Goal: Information Seeking & Learning: Learn about a topic

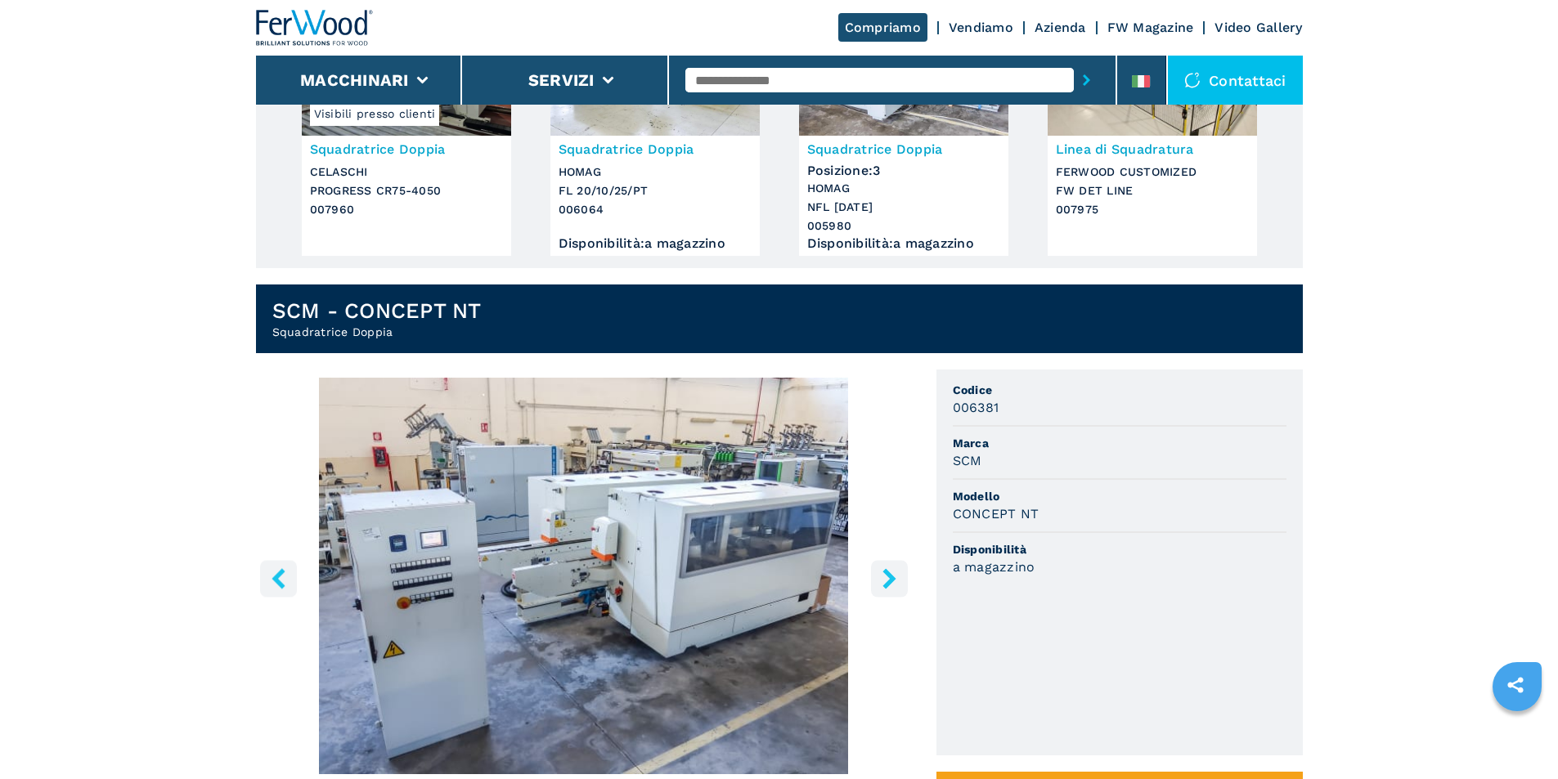
click at [585, 616] on img "Go to Slide 1" at bounding box center [584, 576] width 656 height 397
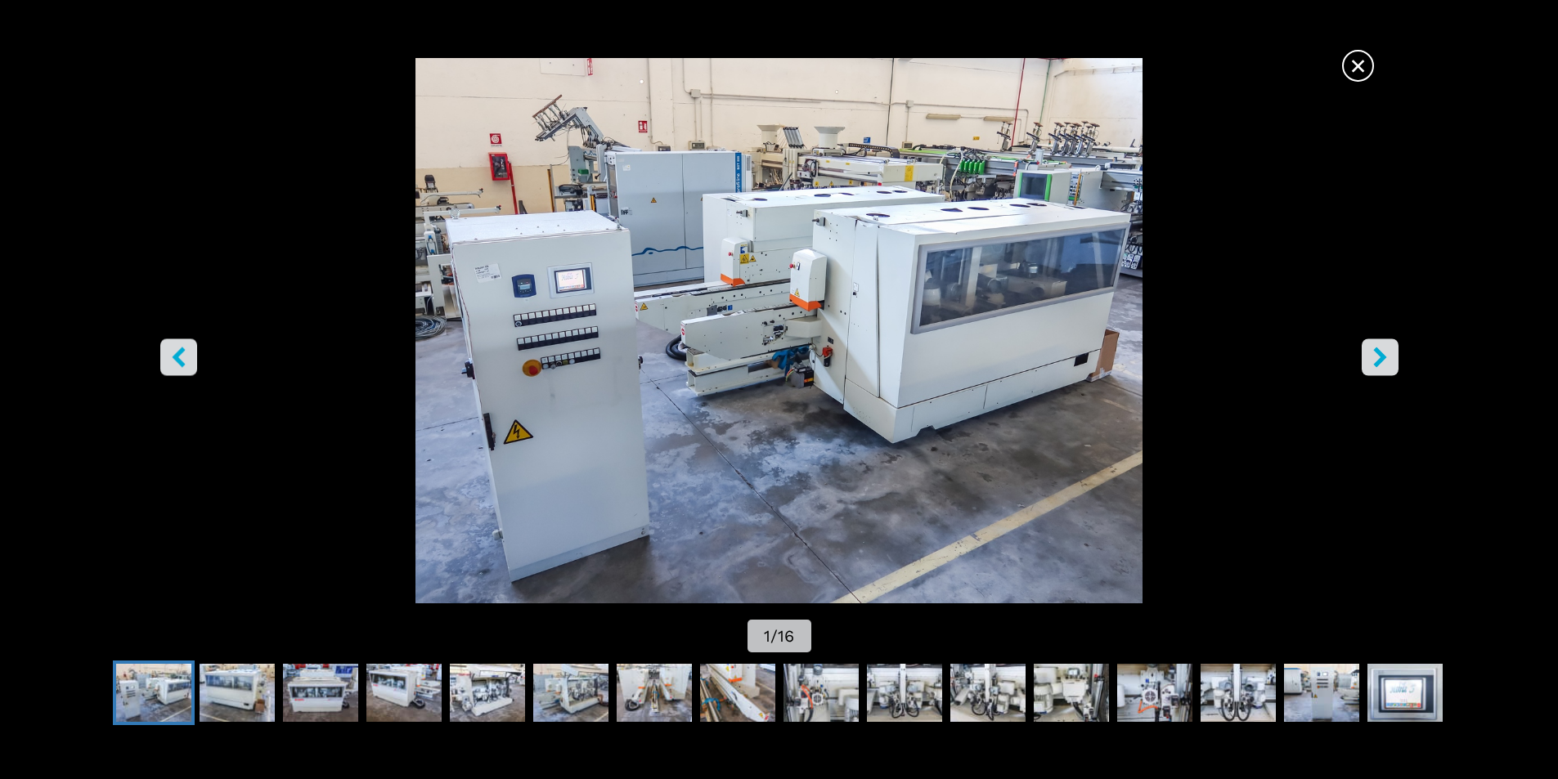
click at [782, 434] on img "Go to Slide 1" at bounding box center [779, 330] width 1402 height 545
click at [1383, 352] on icon "right-button" at bounding box center [1379, 357] width 20 height 20
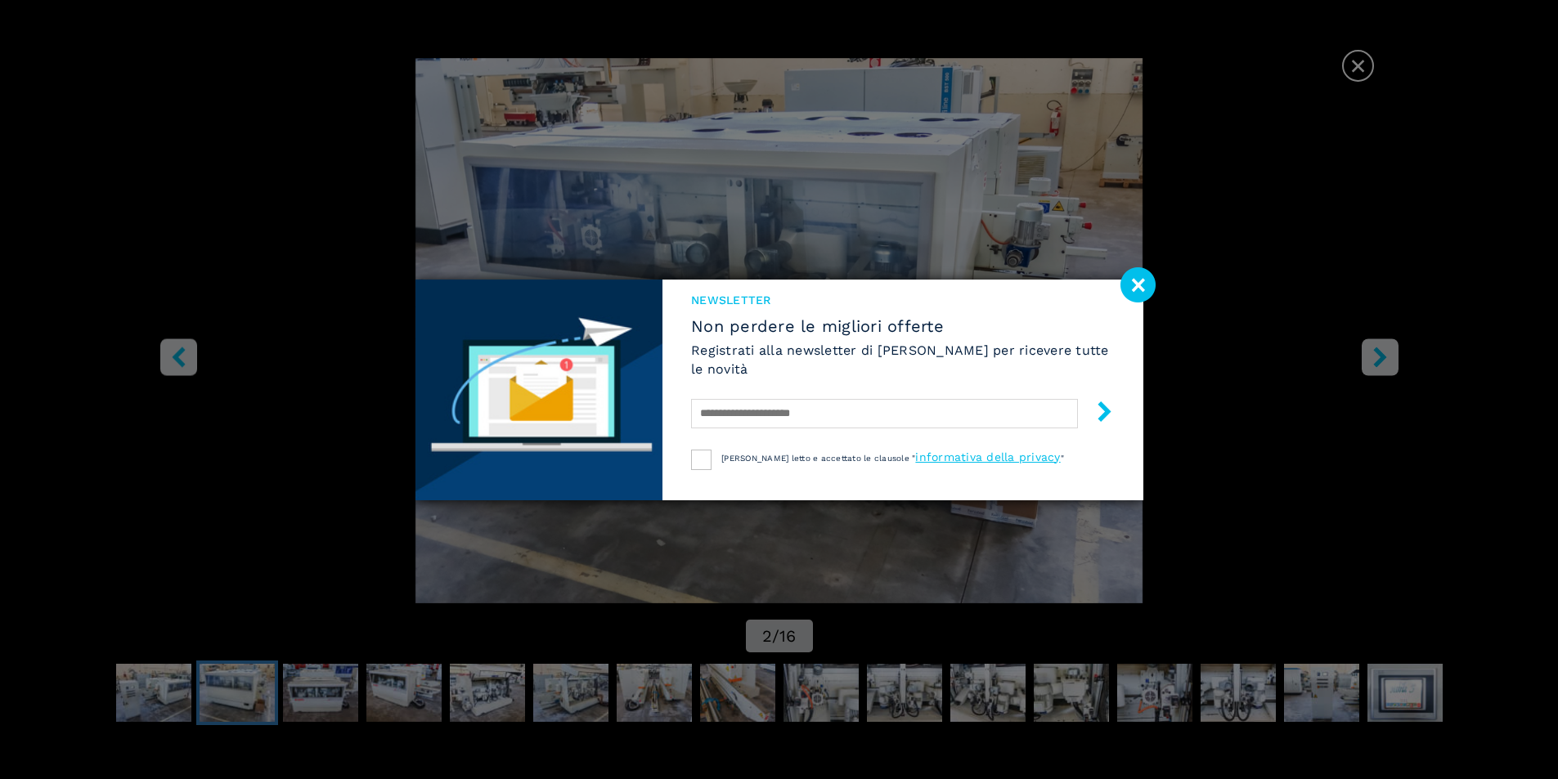
click at [1383, 352] on div "NEWSLETTER Non perdere le migliori offerte Registrati alla newsletter di [PERSO…" at bounding box center [779, 389] width 1558 height 779
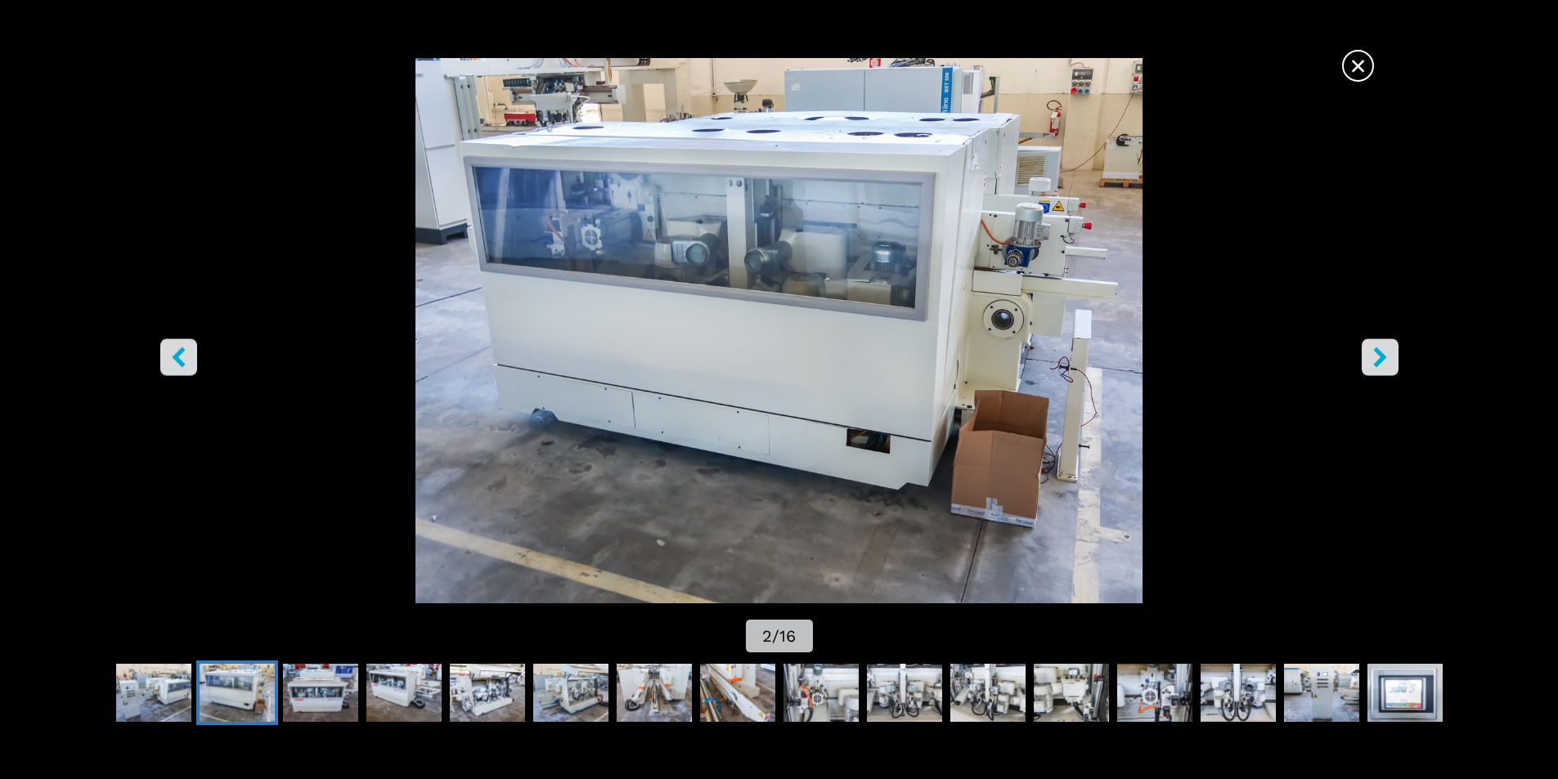
click at [1379, 352] on icon "right-button" at bounding box center [1379, 357] width 13 height 20
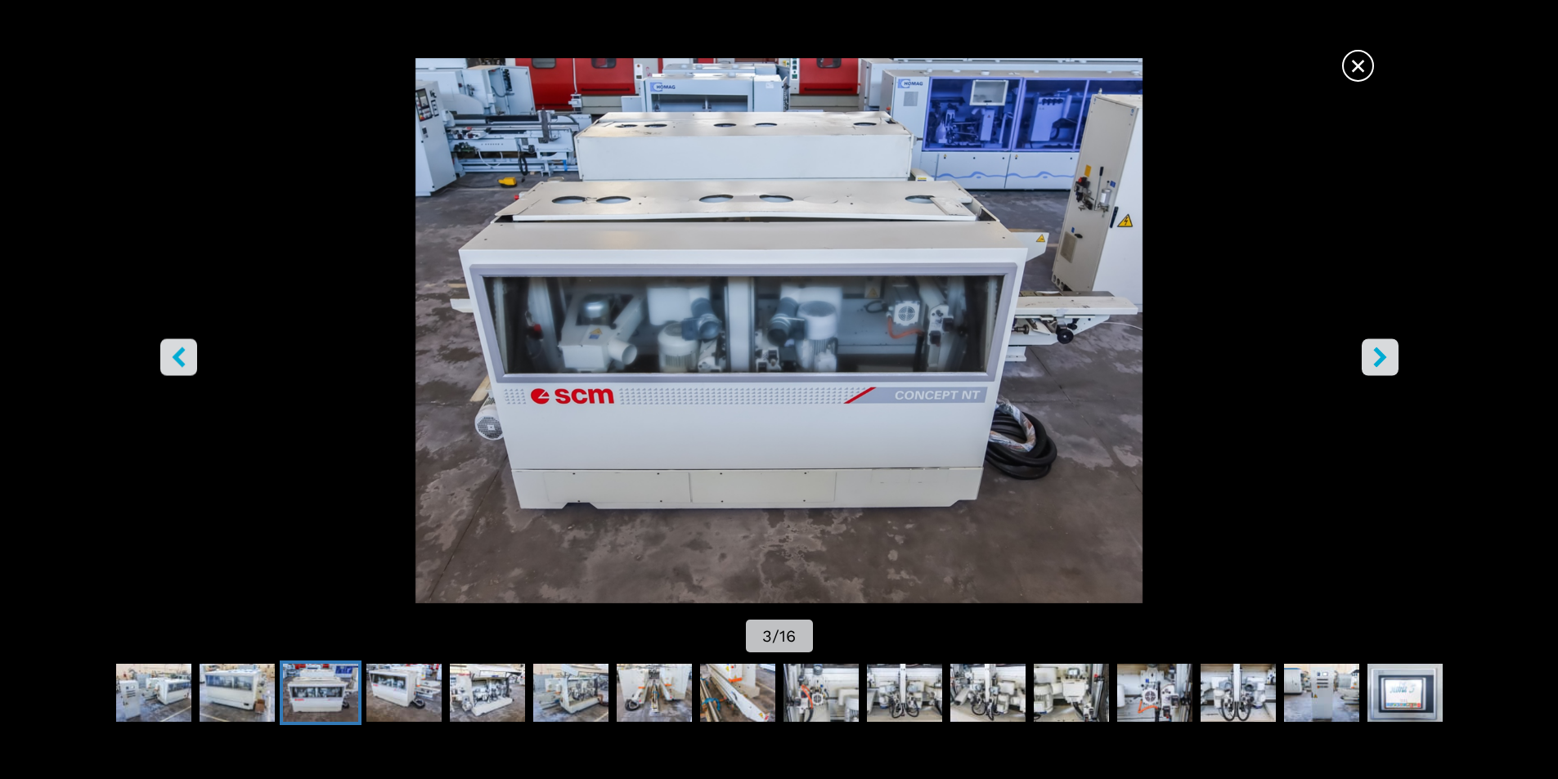
click at [1379, 352] on icon "right-button" at bounding box center [1379, 357] width 13 height 20
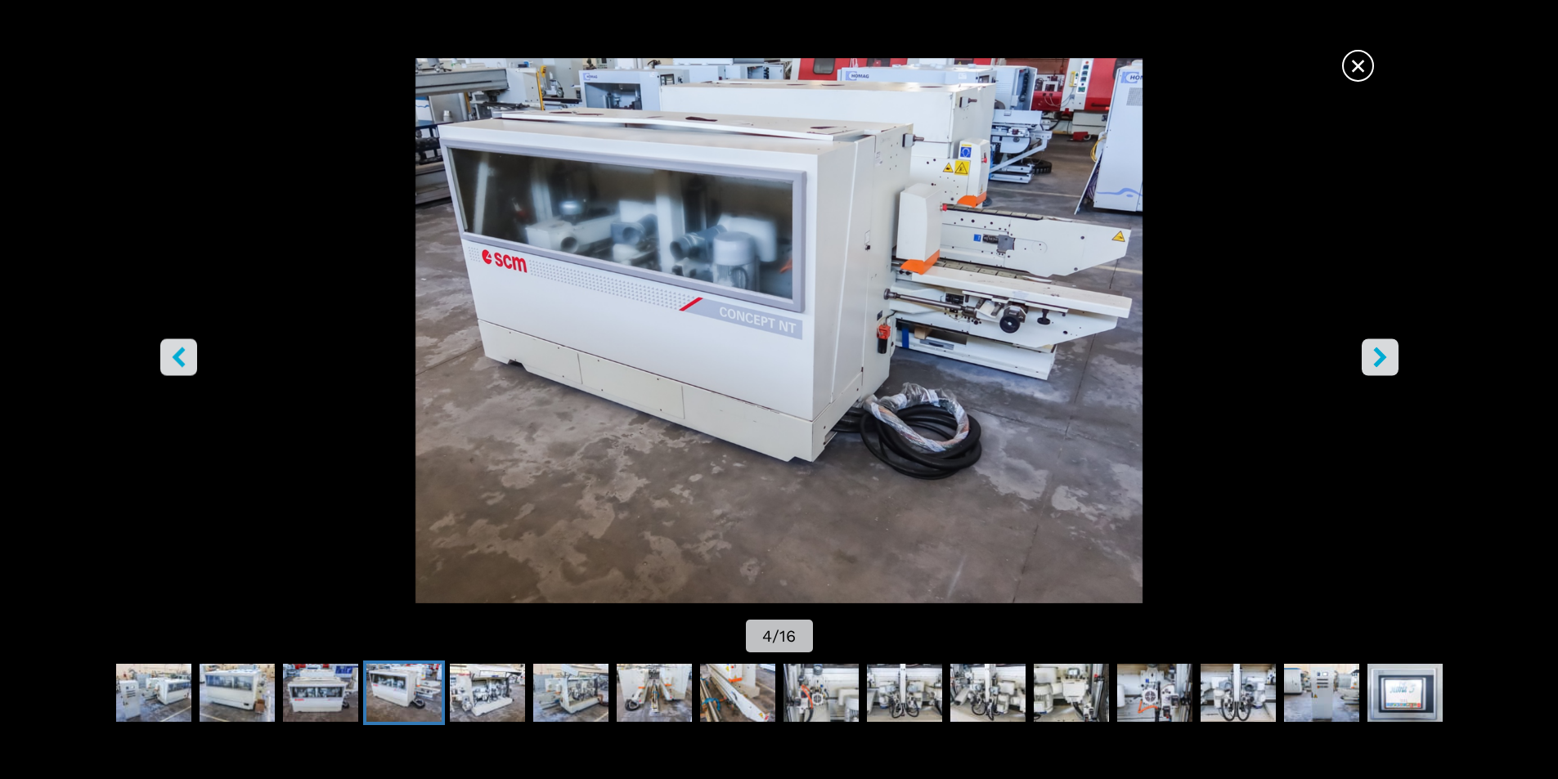
click at [1379, 352] on icon "right-button" at bounding box center [1379, 357] width 13 height 20
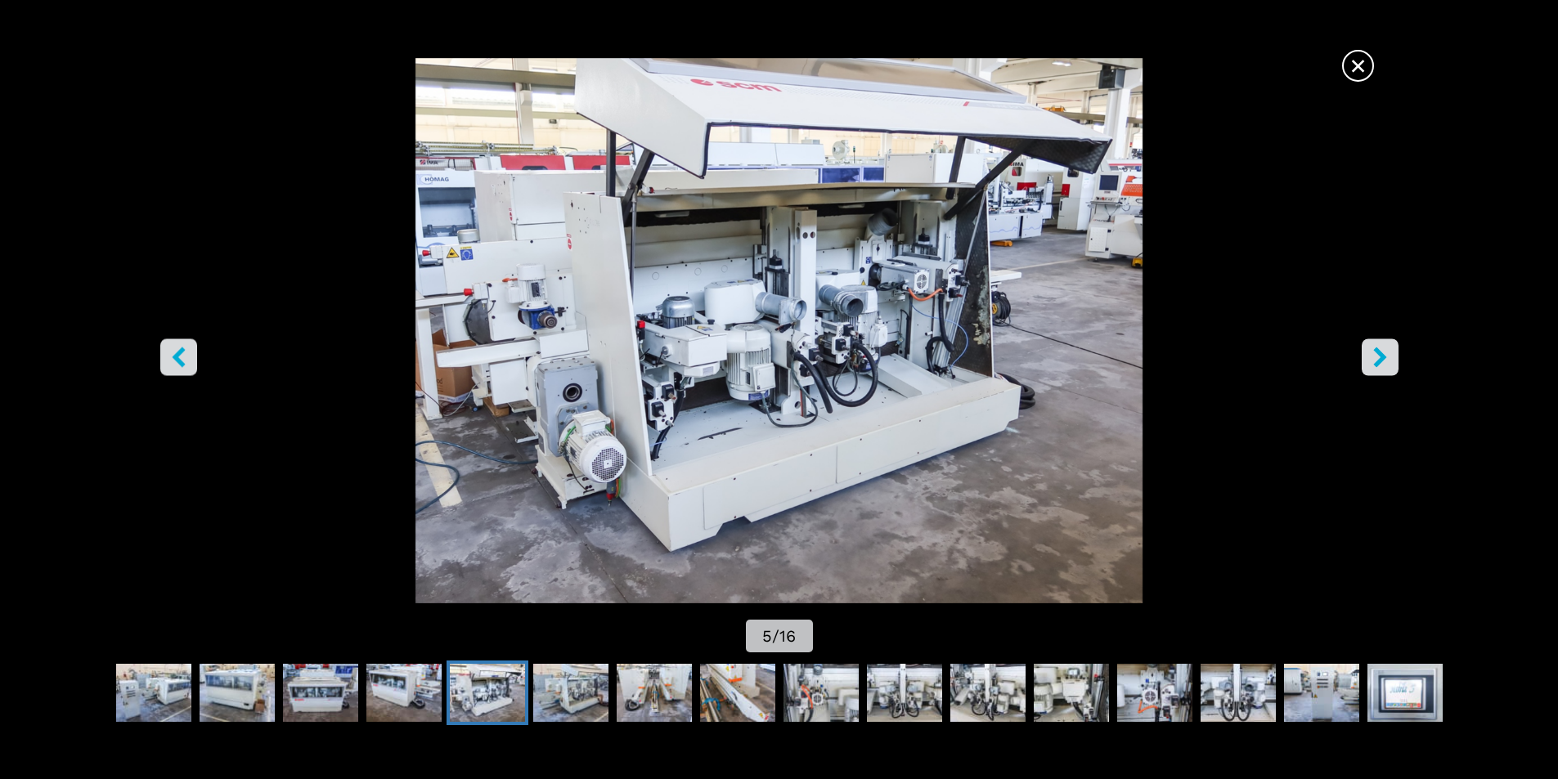
click at [1383, 341] on button "right-button" at bounding box center [1379, 356] width 37 height 37
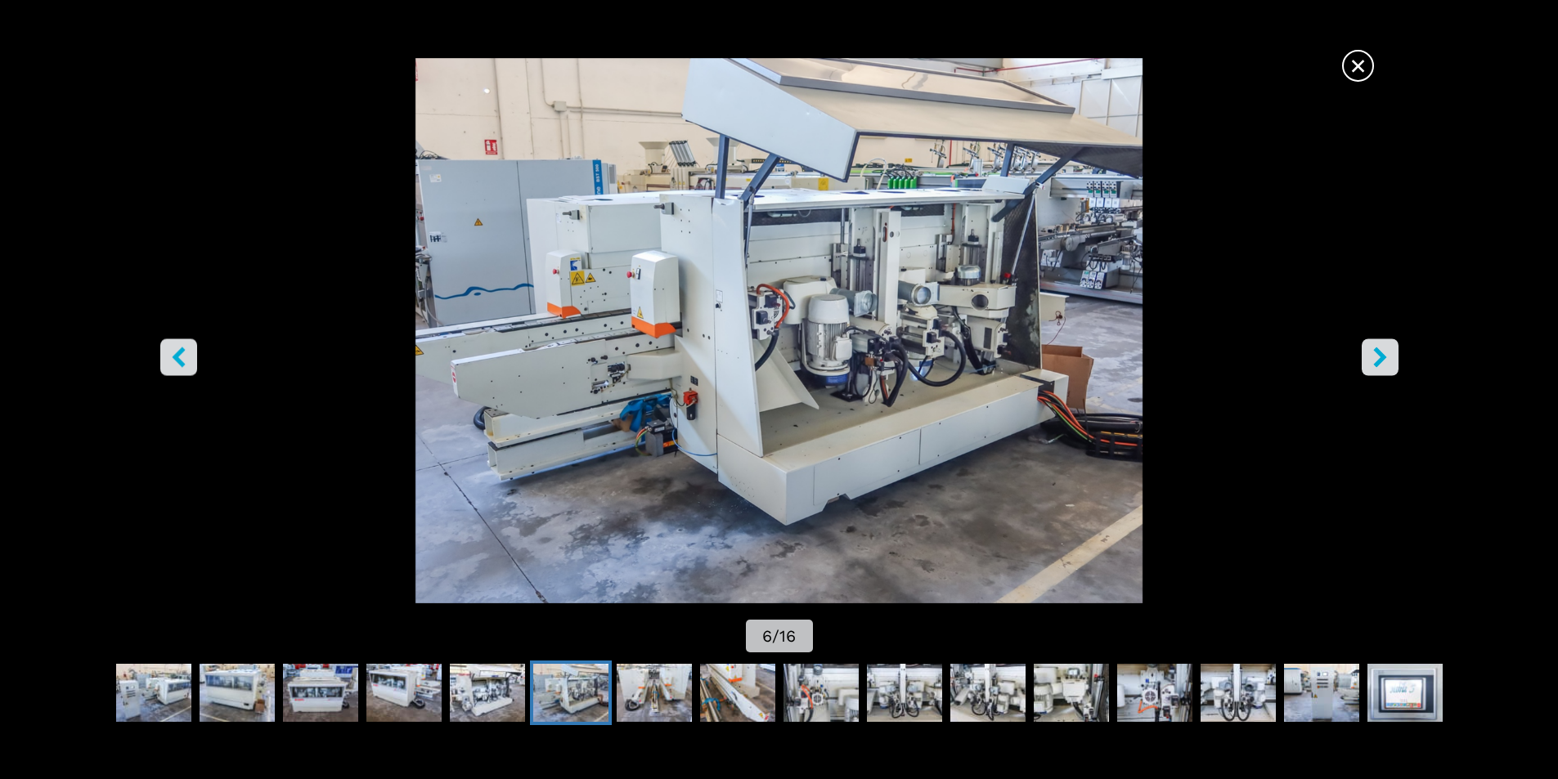
click at [1383, 341] on button "right-button" at bounding box center [1379, 356] width 37 height 37
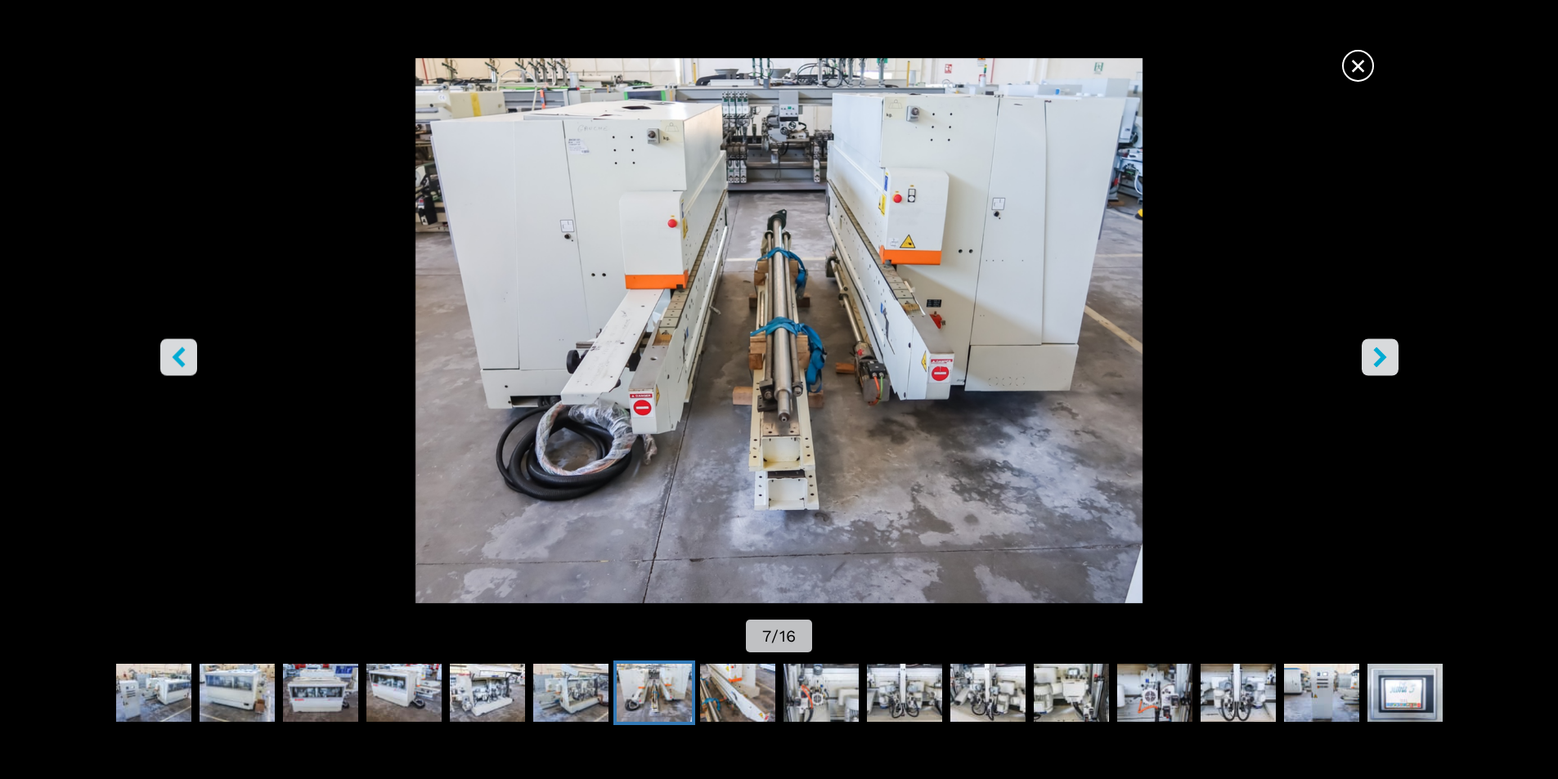
click at [1383, 341] on button "right-button" at bounding box center [1379, 356] width 37 height 37
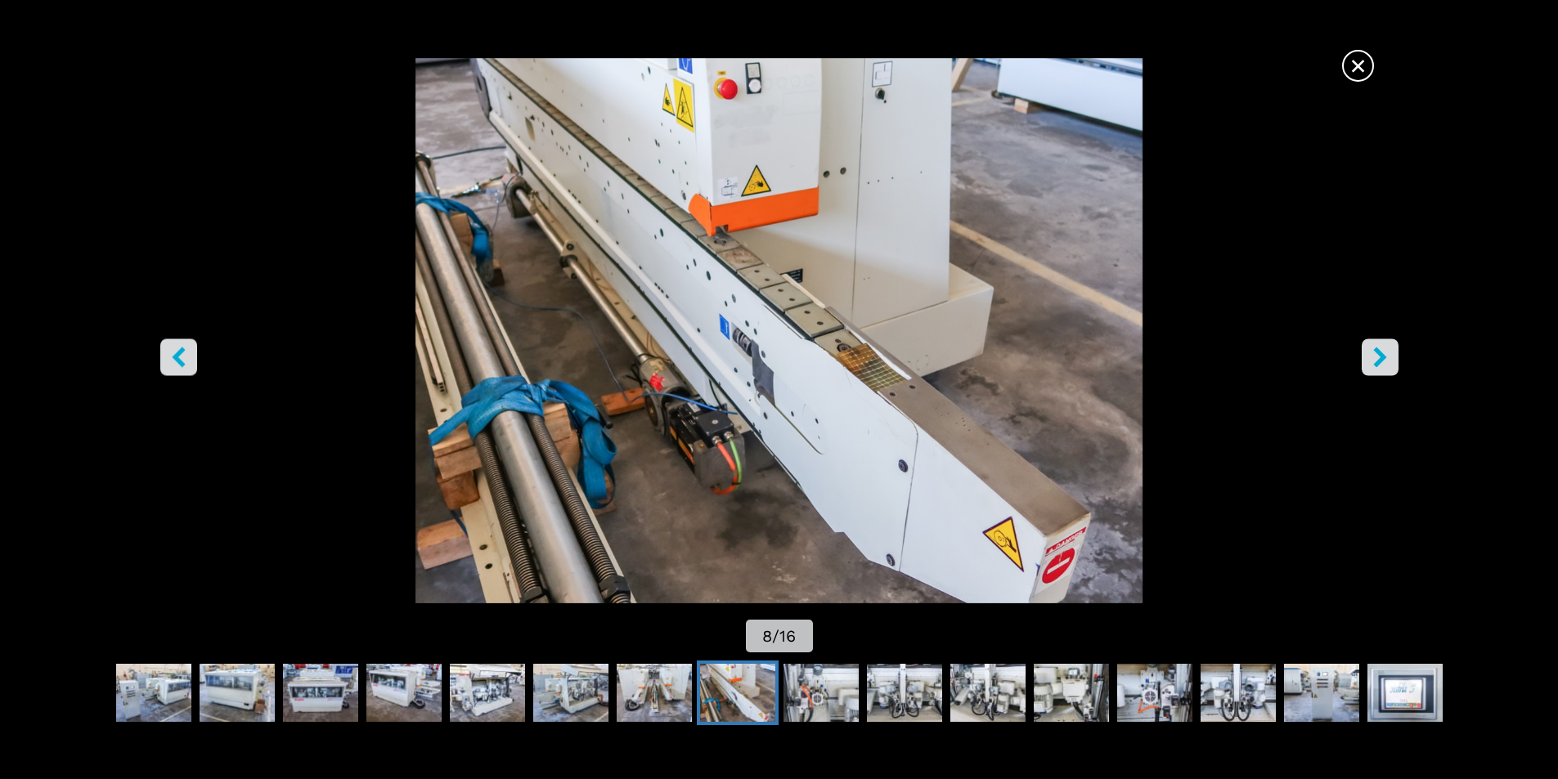
click at [1383, 341] on button "right-button" at bounding box center [1379, 356] width 37 height 37
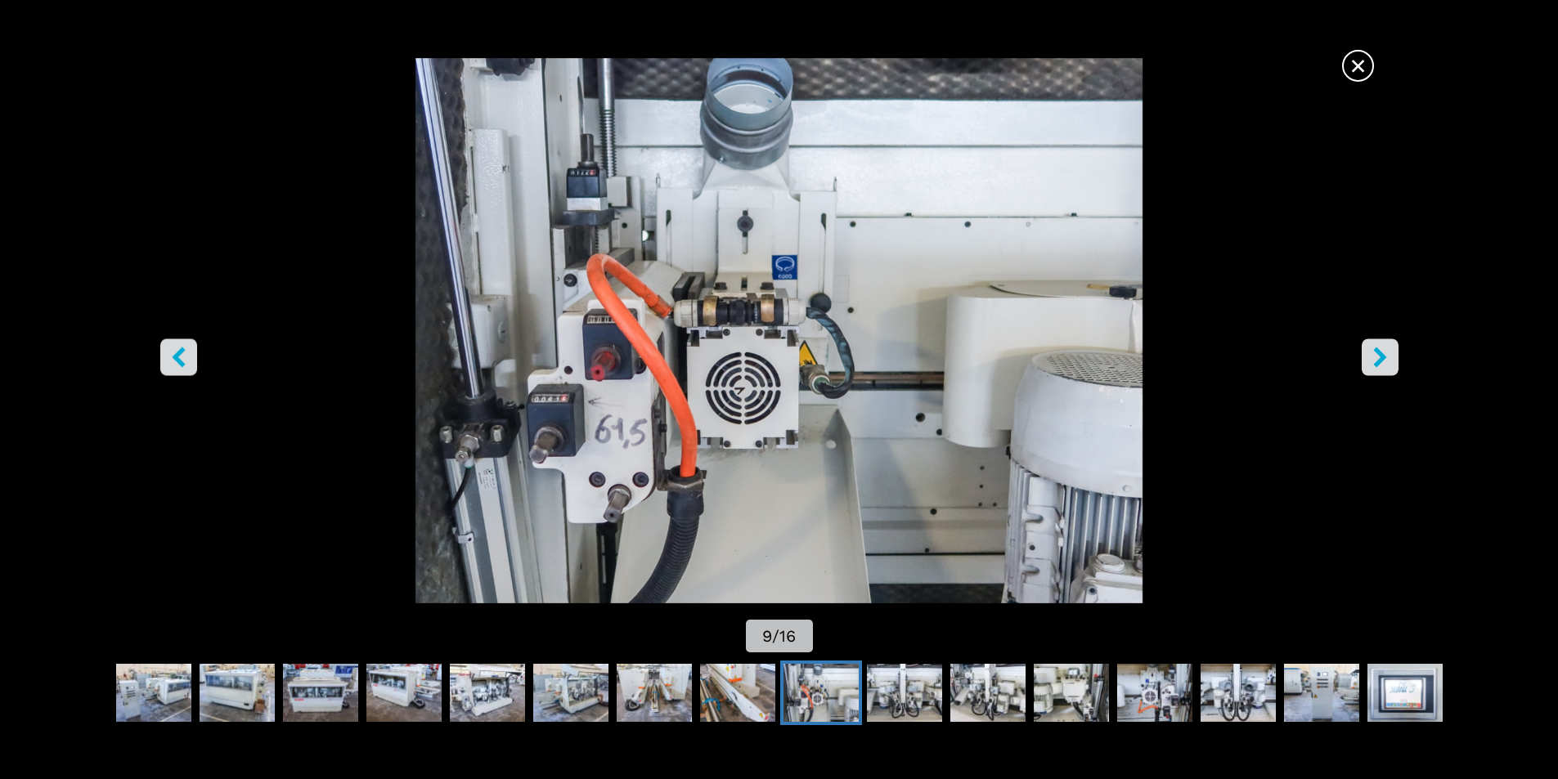
click at [1383, 341] on button "right-button" at bounding box center [1379, 356] width 37 height 37
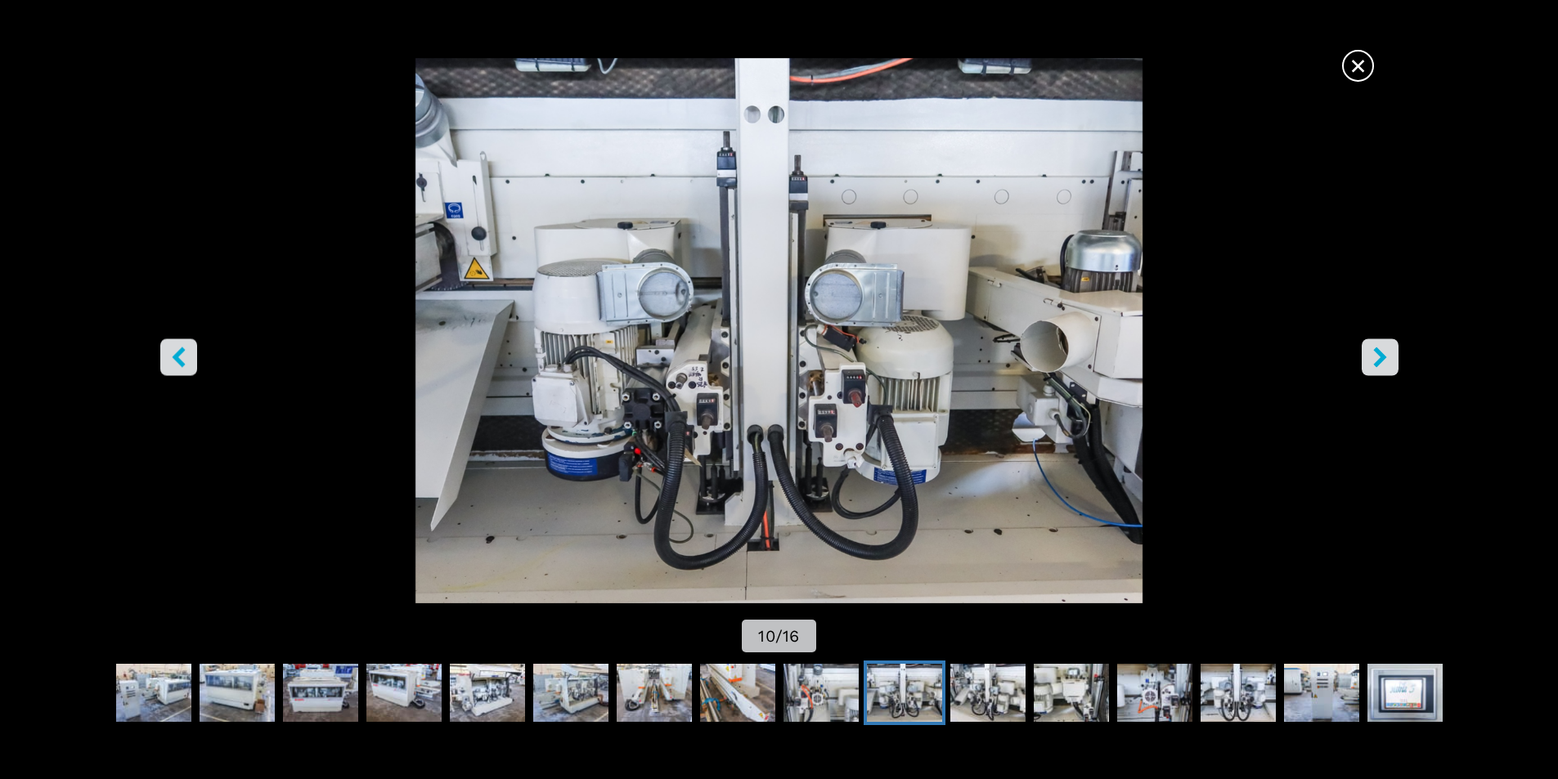
click at [1383, 341] on button "right-button" at bounding box center [1379, 356] width 37 height 37
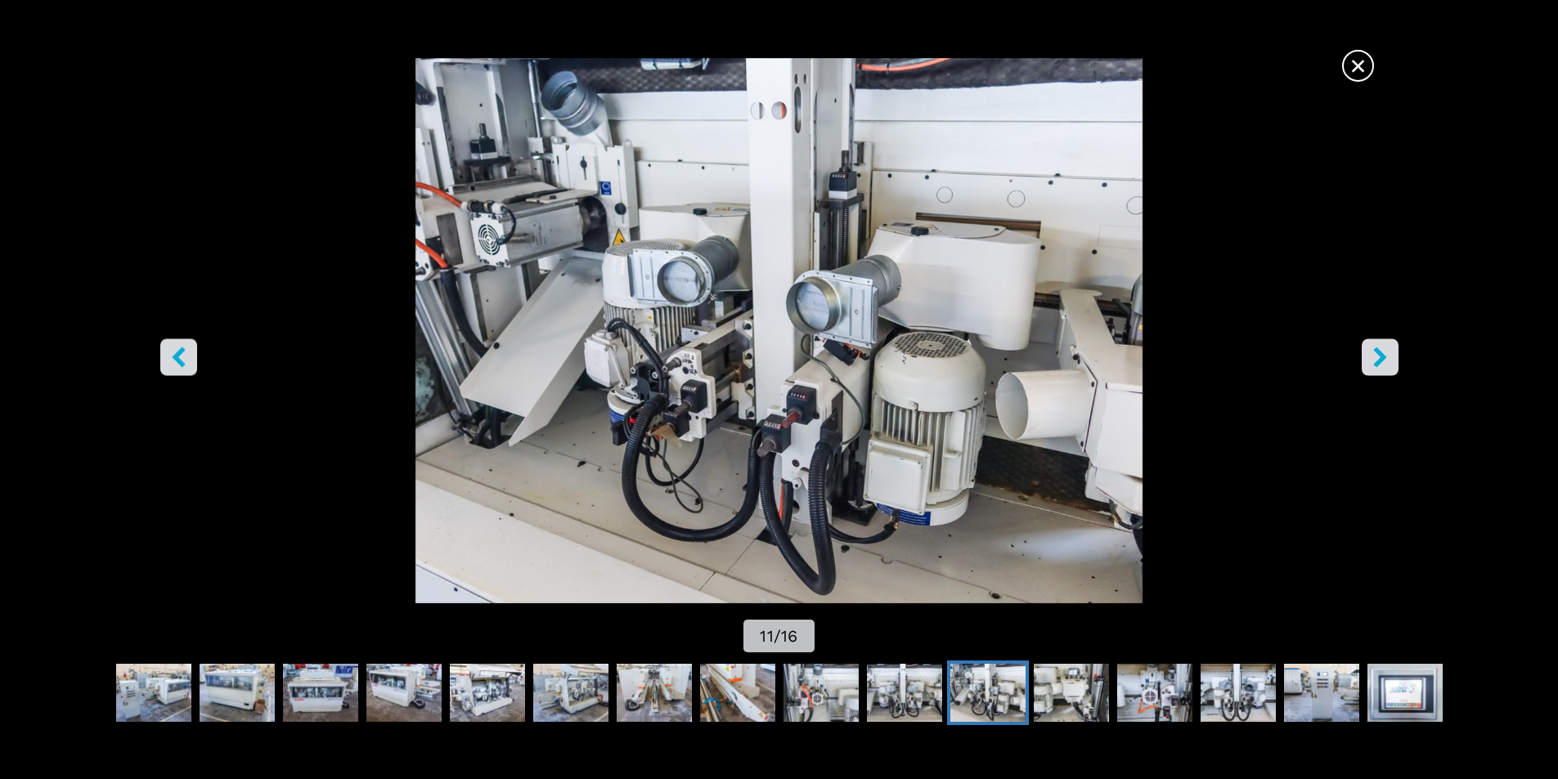
click at [1383, 341] on button "right-button" at bounding box center [1379, 356] width 37 height 37
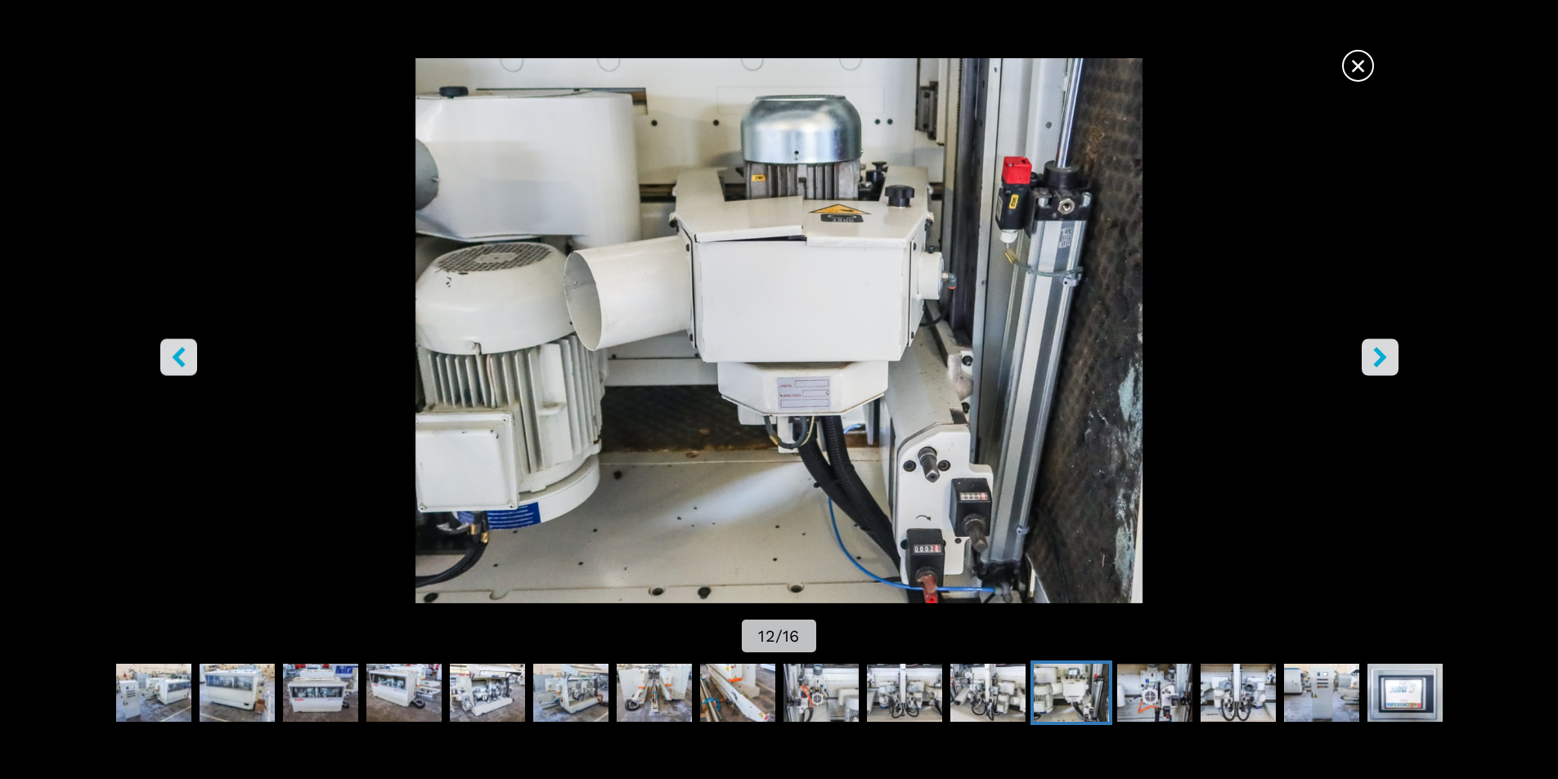
click at [1383, 341] on button "right-button" at bounding box center [1379, 356] width 37 height 37
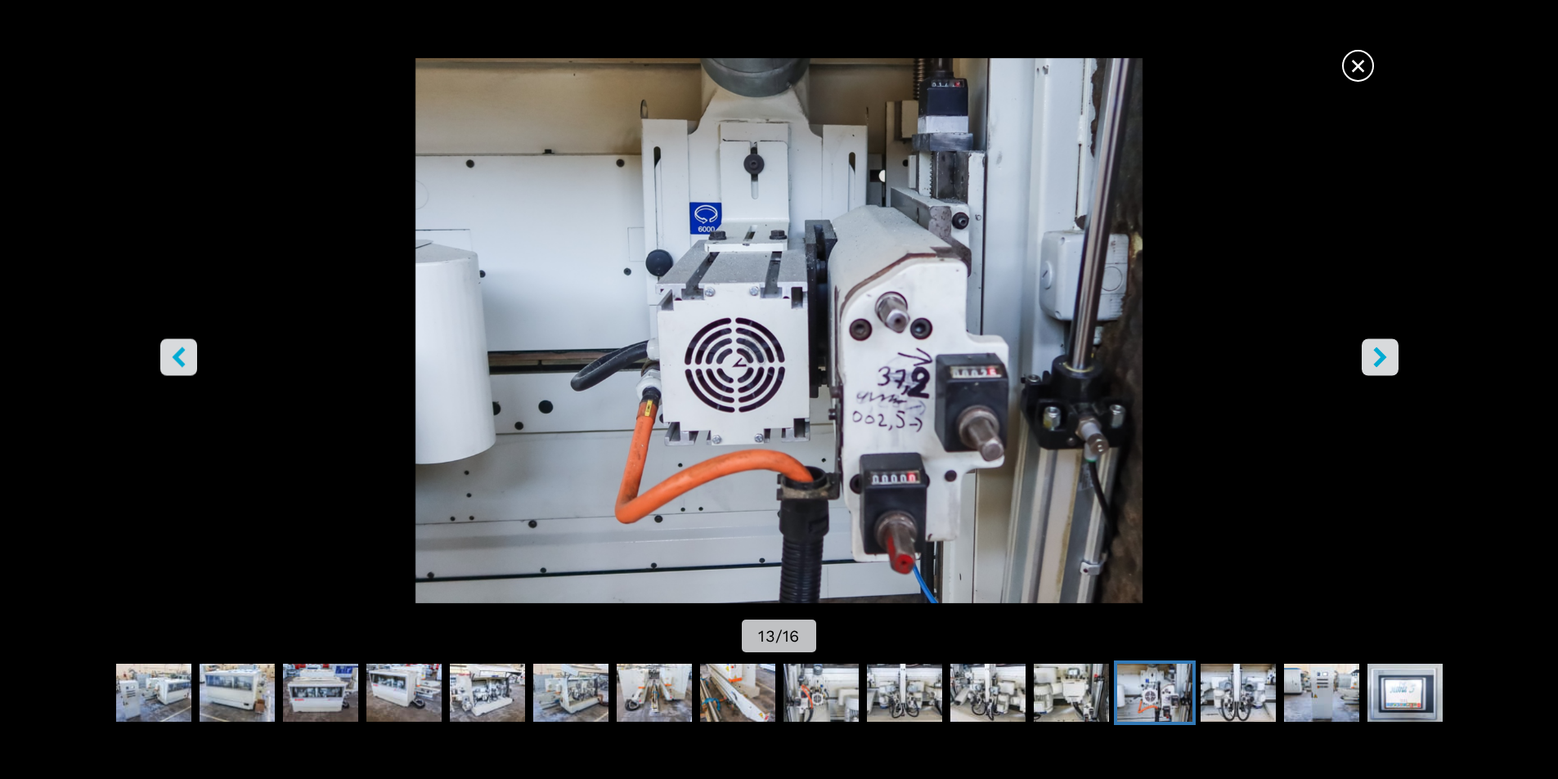
click at [1383, 341] on button "right-button" at bounding box center [1379, 356] width 37 height 37
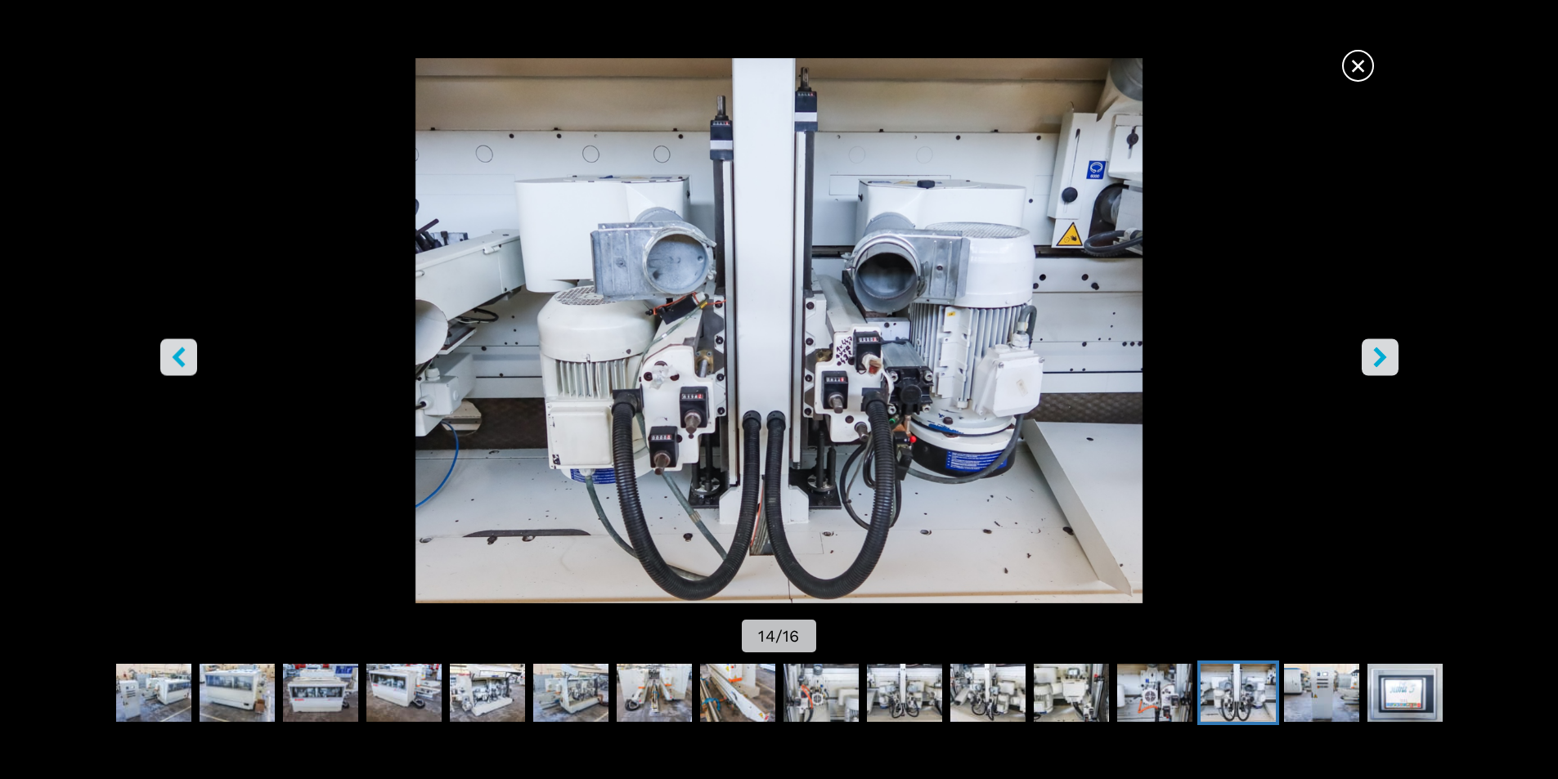
scroll to position [572, 0]
click at [173, 359] on icon "left-button" at bounding box center [178, 357] width 20 height 20
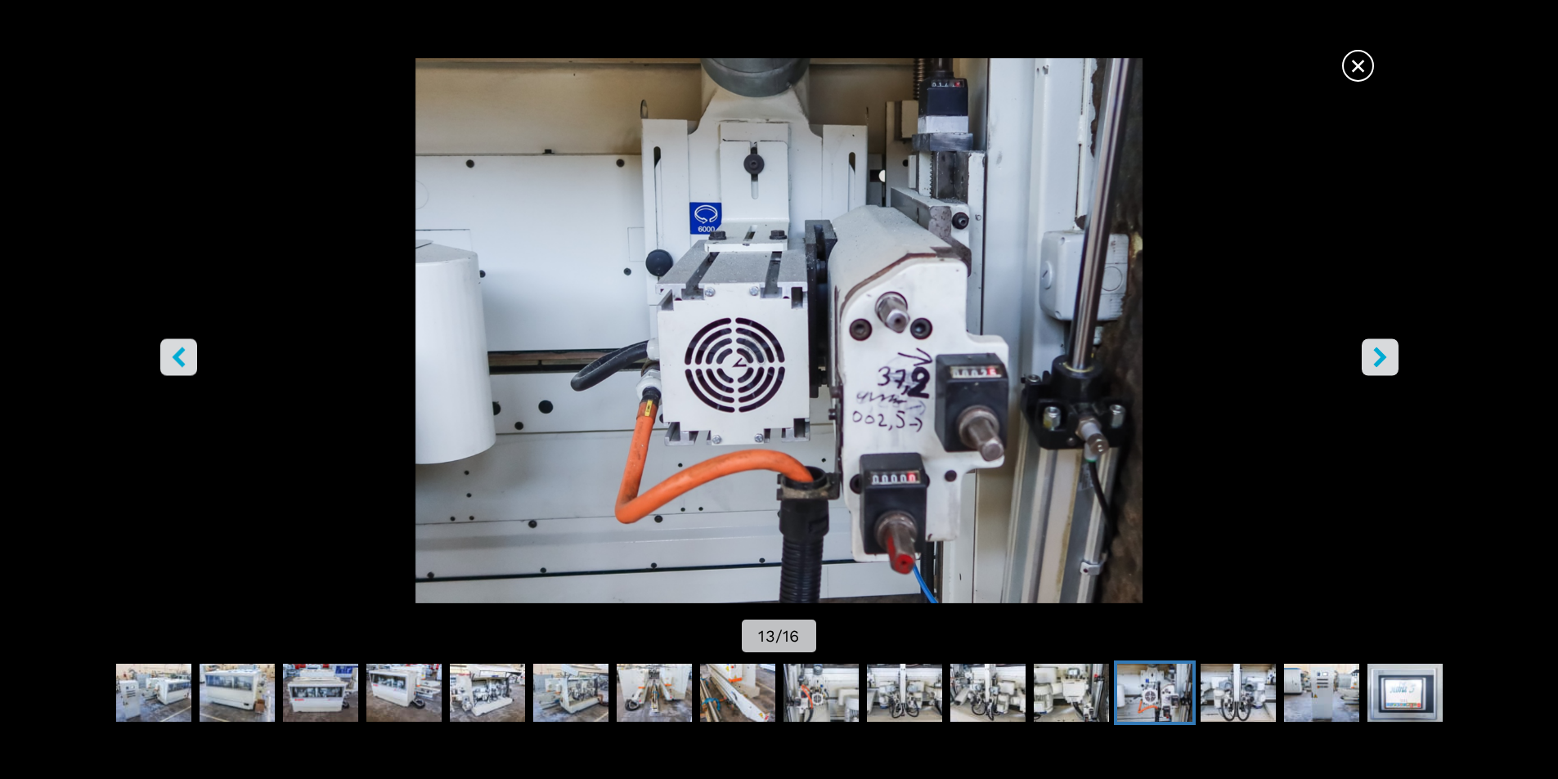
click at [173, 359] on icon "left-button" at bounding box center [178, 357] width 20 height 20
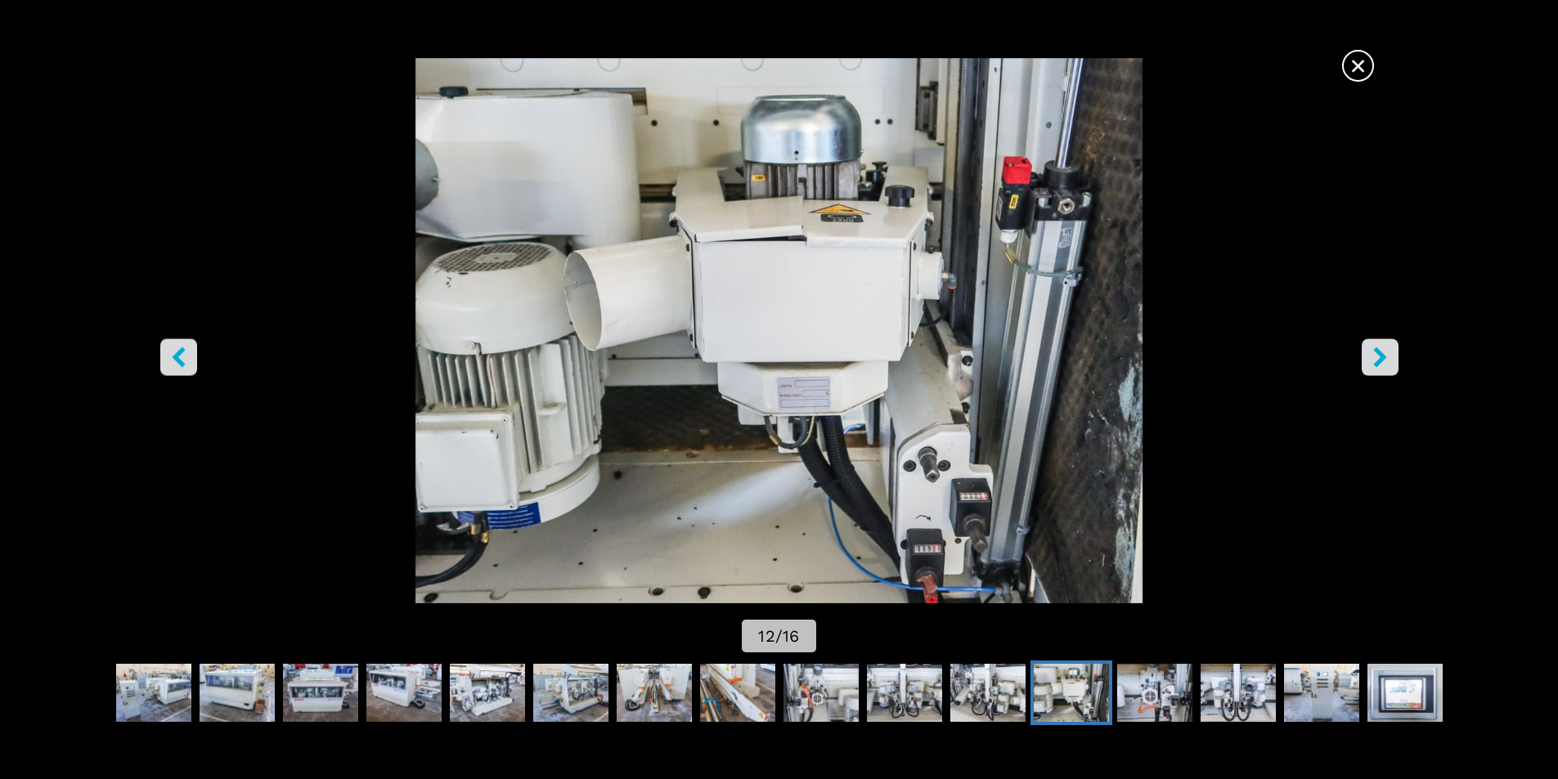
click at [177, 358] on icon "left-button" at bounding box center [178, 357] width 13 height 20
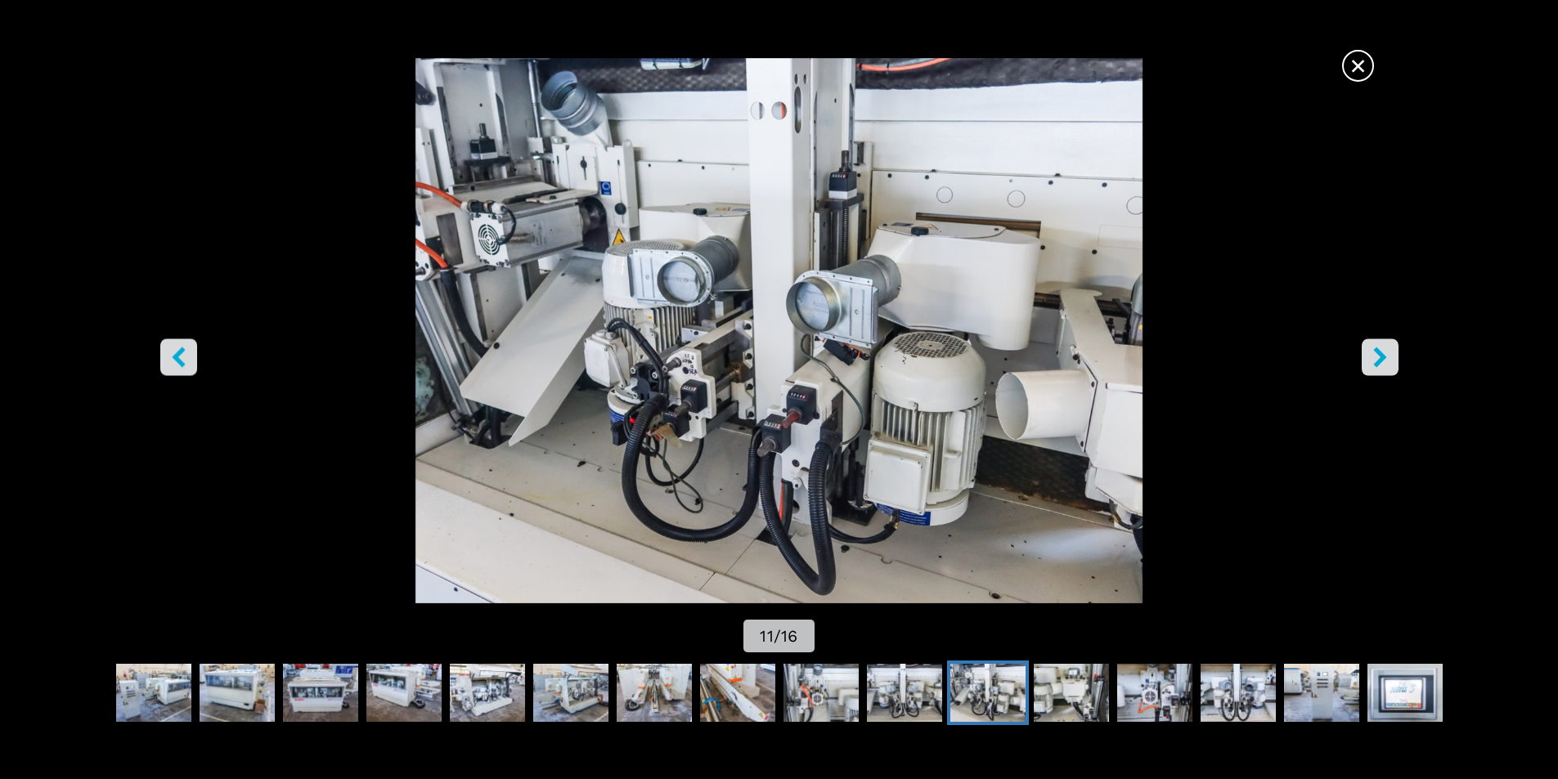
click at [181, 357] on icon "left-button" at bounding box center [178, 357] width 20 height 20
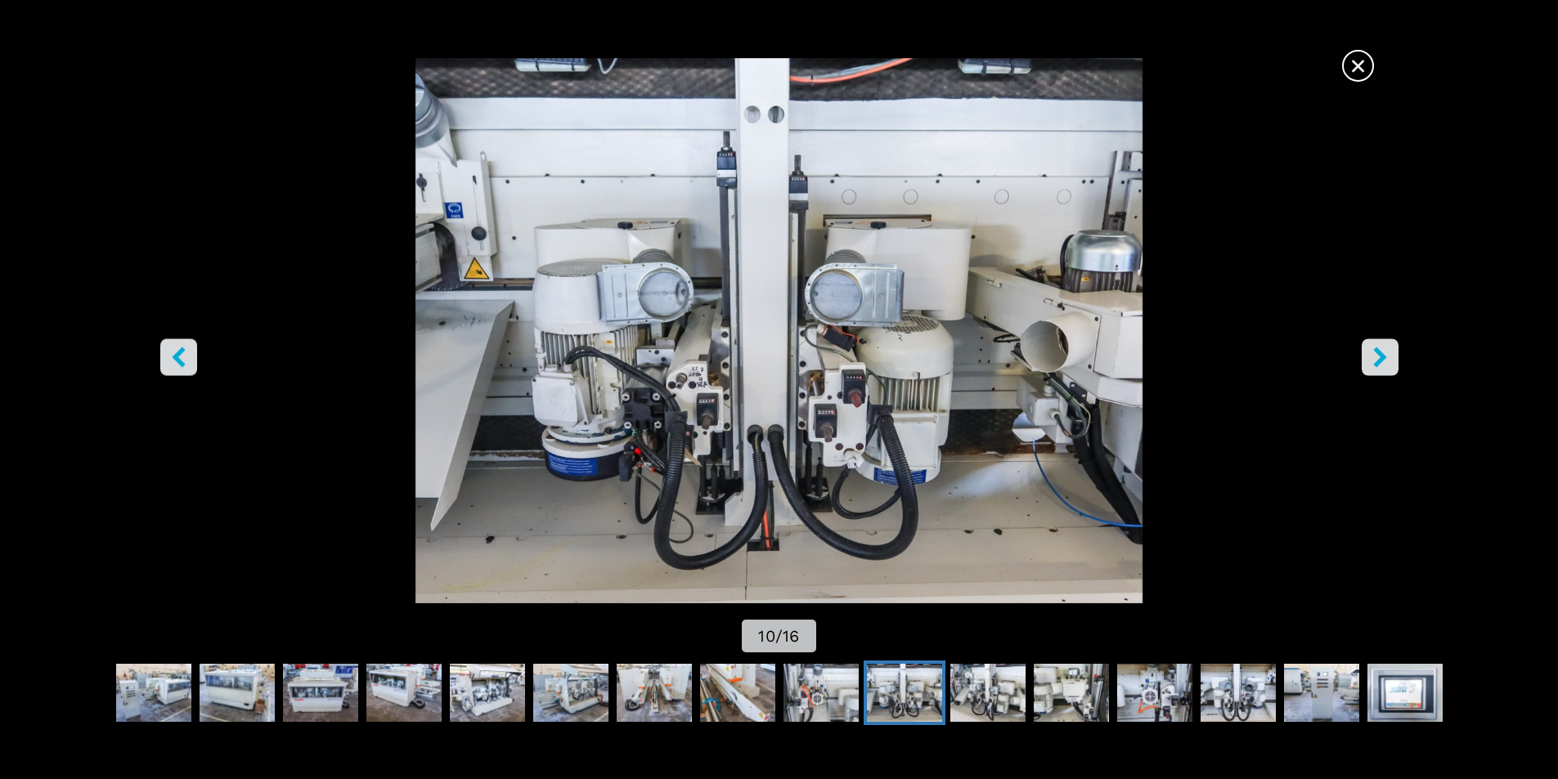
click at [181, 357] on icon "left-button" at bounding box center [178, 357] width 20 height 20
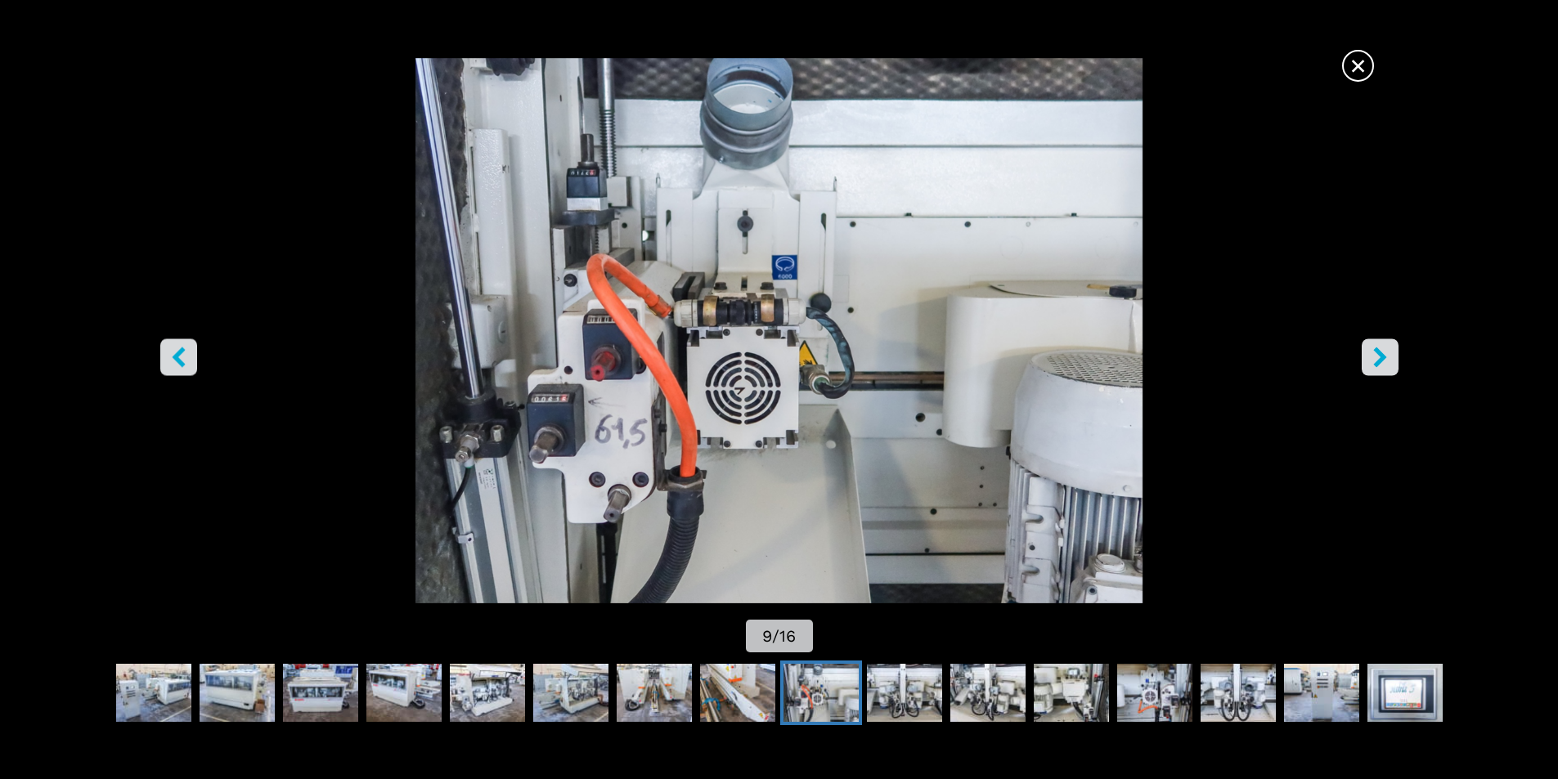
click at [181, 357] on icon "left-button" at bounding box center [178, 357] width 20 height 20
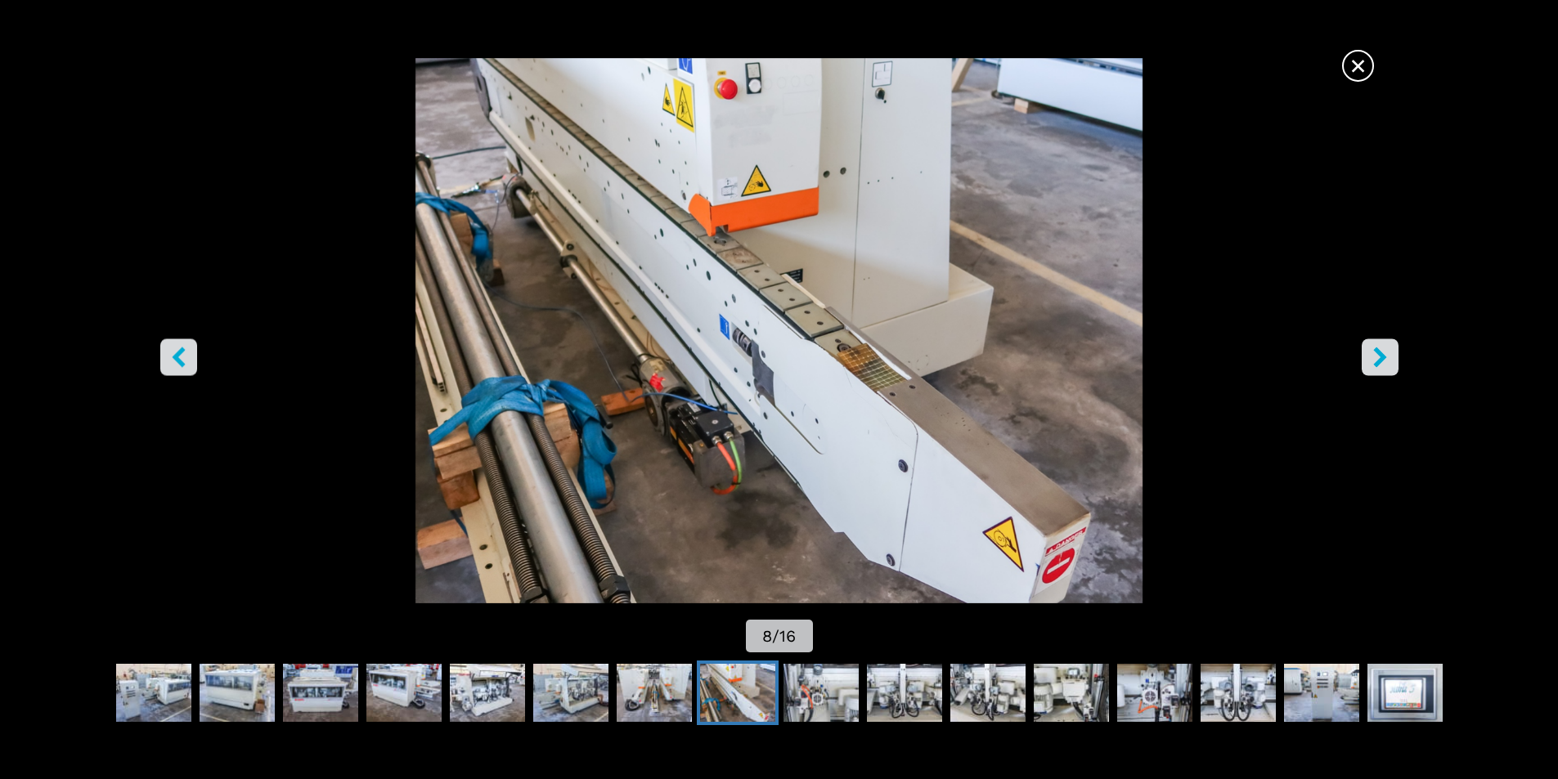
click at [181, 357] on icon "left-button" at bounding box center [178, 357] width 20 height 20
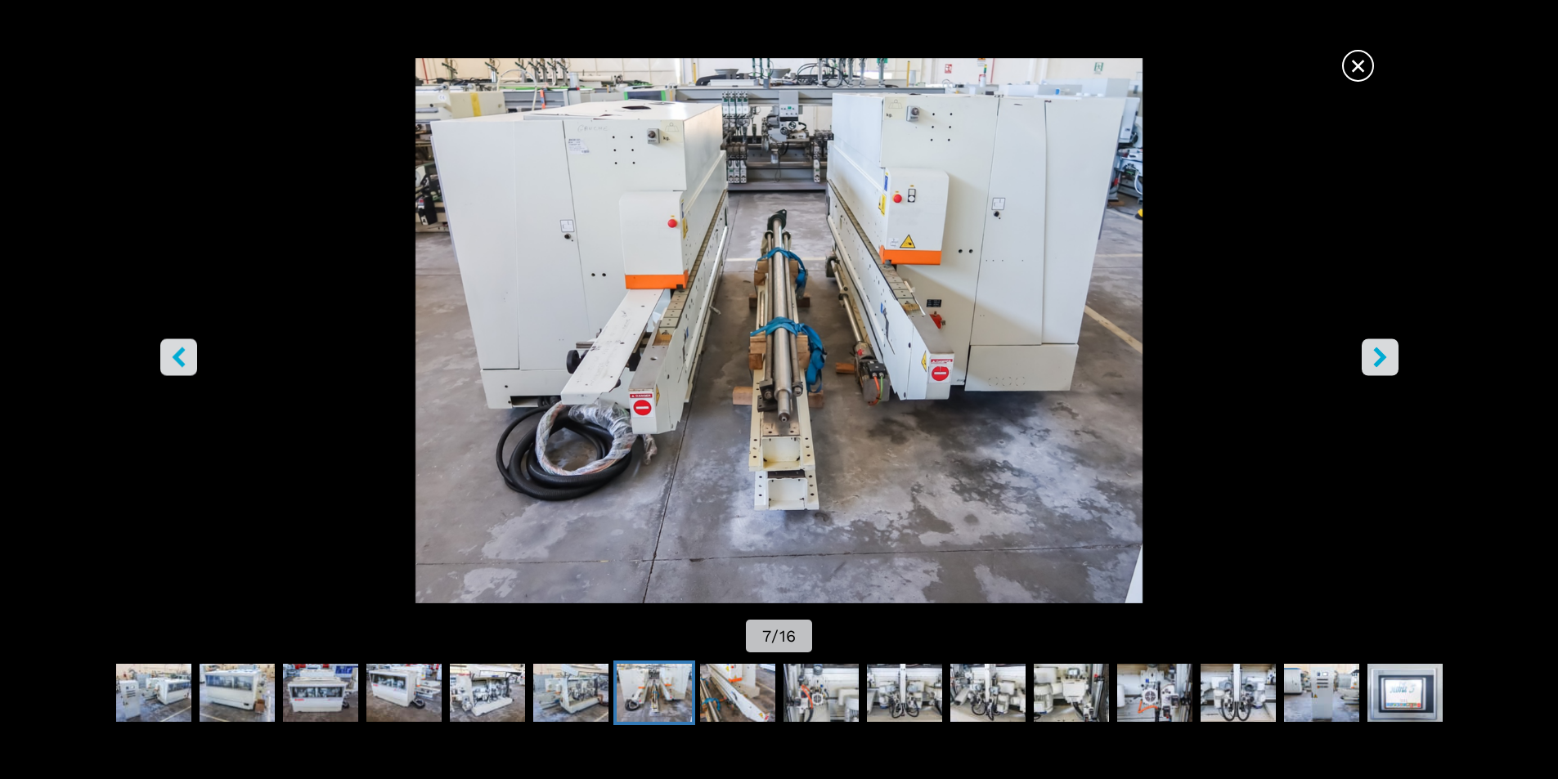
click at [181, 357] on icon "left-button" at bounding box center [178, 357] width 20 height 20
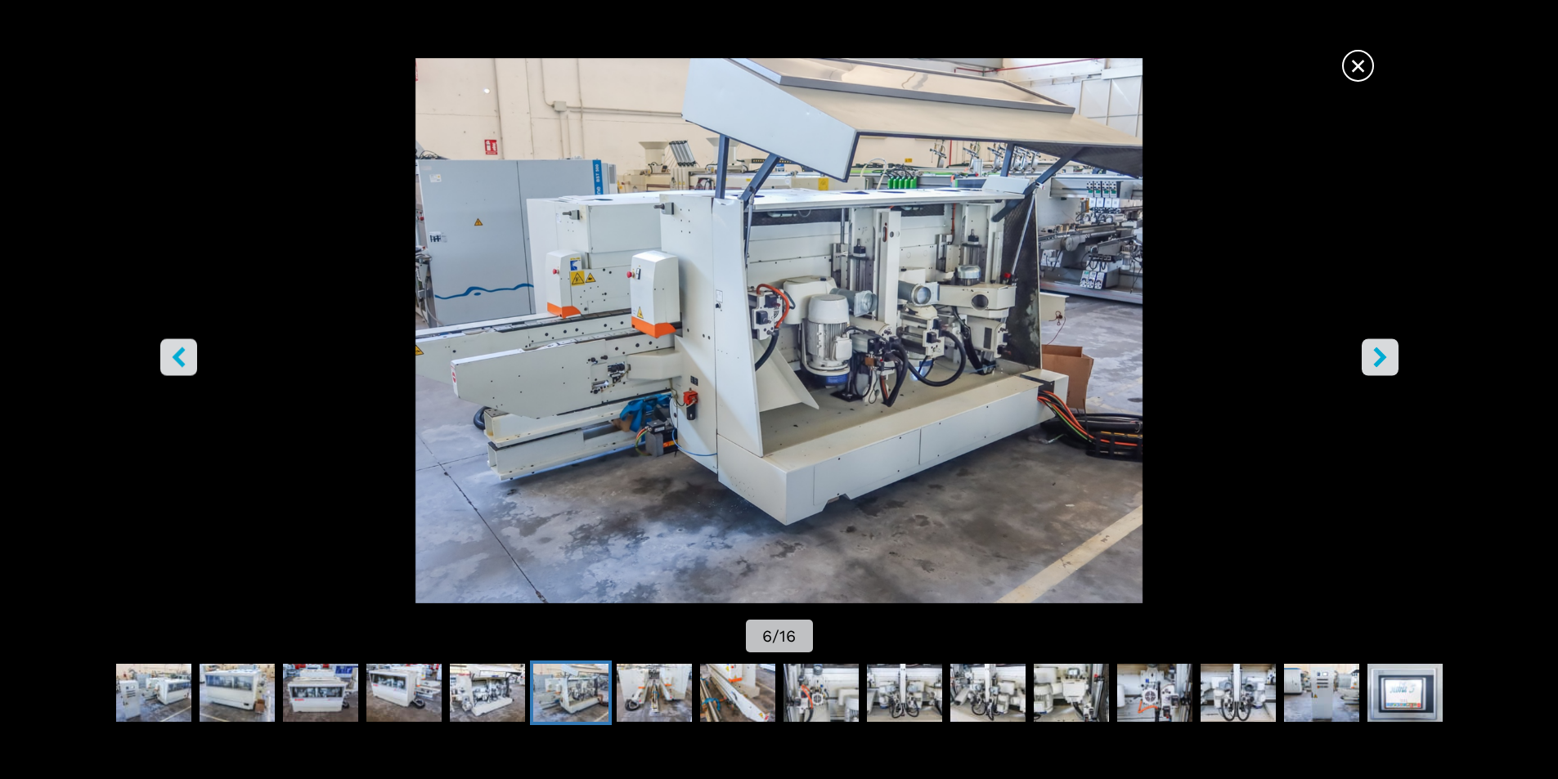
click at [182, 356] on icon "left-button" at bounding box center [178, 357] width 20 height 20
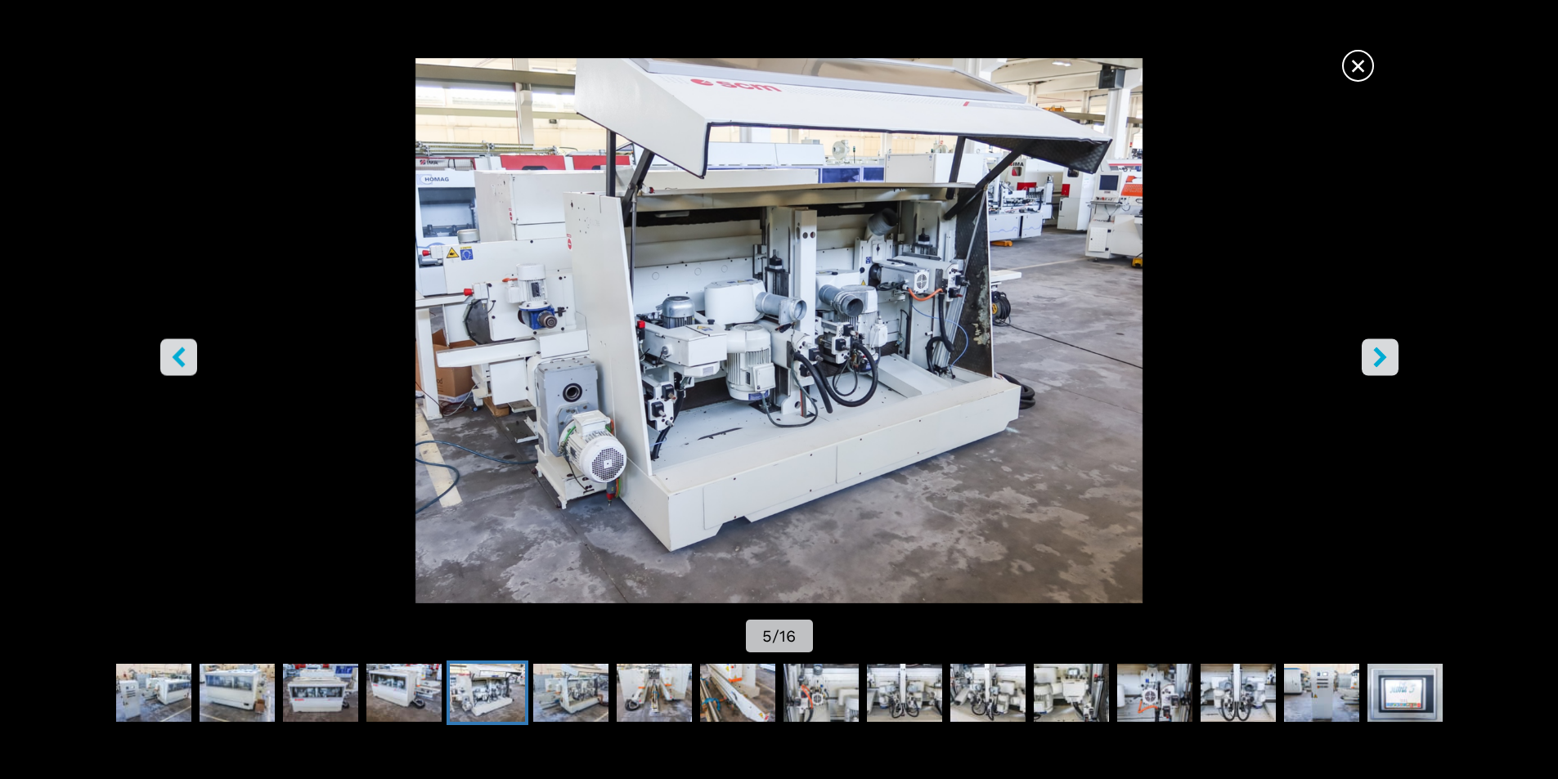
click at [182, 357] on icon "left-button" at bounding box center [178, 357] width 20 height 20
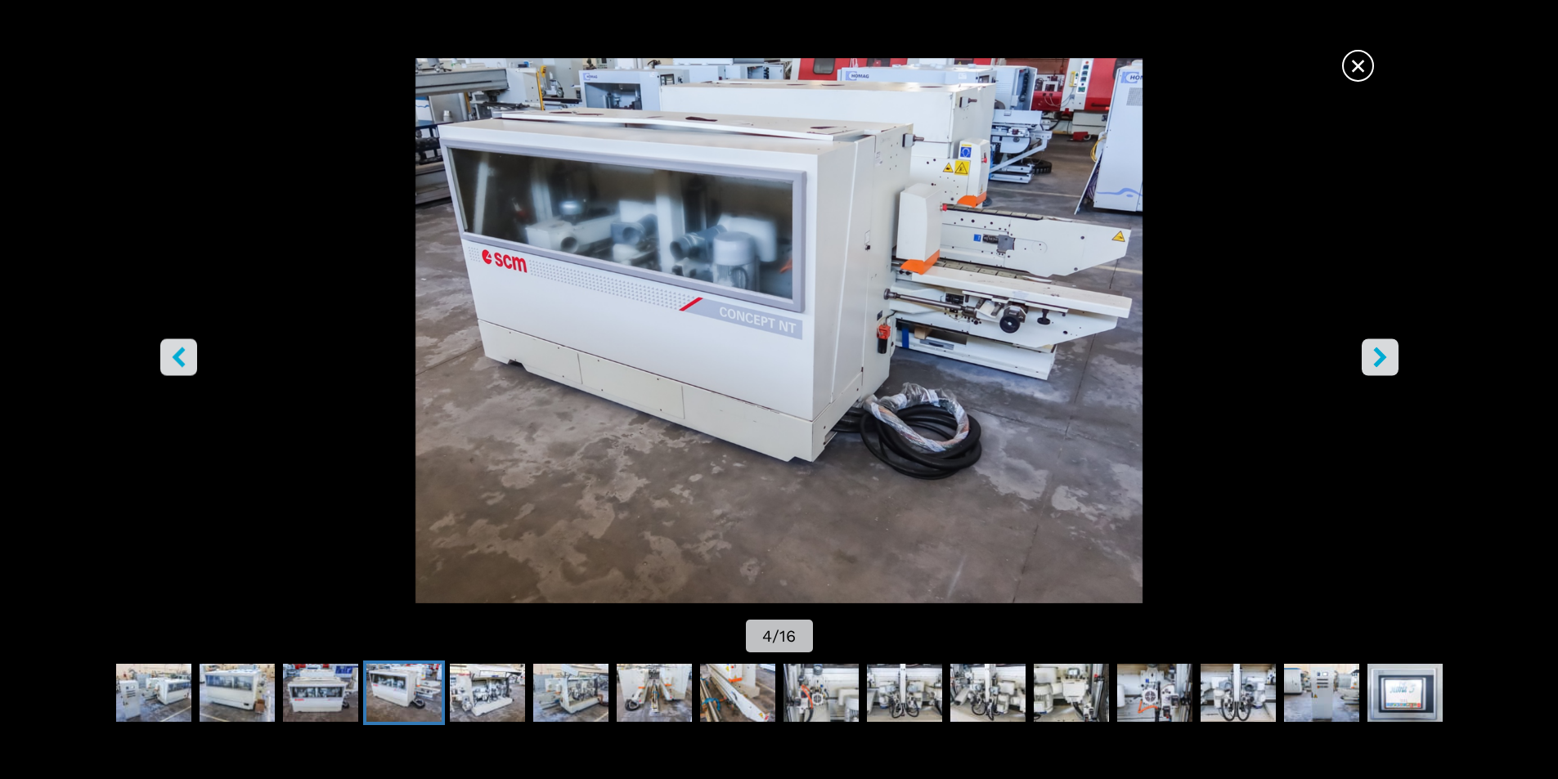
scroll to position [1468, 0]
